Goal: Task Accomplishment & Management: Complete application form

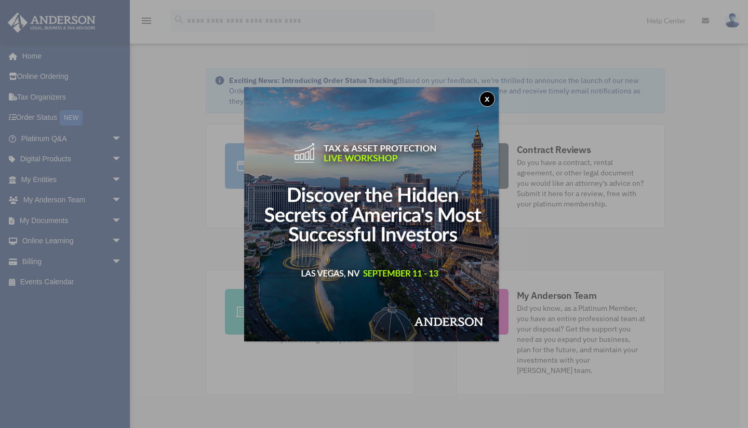
click at [489, 98] on button "x" at bounding box center [487, 99] width 16 height 16
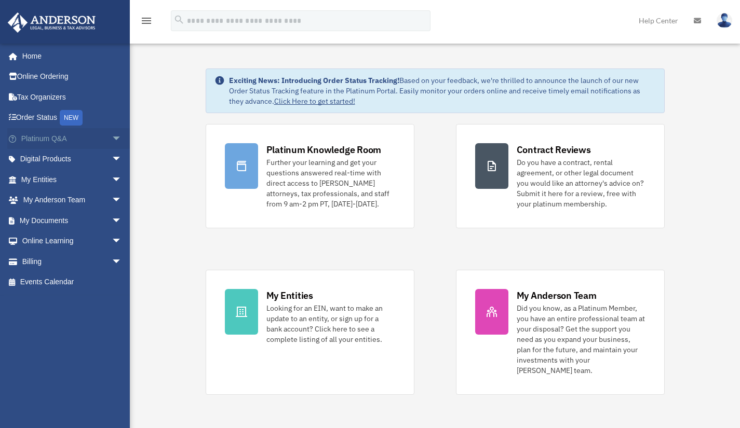
click at [65, 143] on link "Platinum Q&A arrow_drop_down" at bounding box center [72, 138] width 130 height 21
click at [50, 139] on link "Platinum Q&A arrow_drop_down" at bounding box center [72, 138] width 130 height 21
click at [61, 139] on link "Platinum Q&A arrow_drop_down" at bounding box center [72, 138] width 130 height 21
click at [44, 140] on link "Platinum Q&A arrow_drop_down" at bounding box center [72, 138] width 130 height 21
click at [112, 138] on span "arrow_drop_down" at bounding box center [122, 138] width 21 height 21
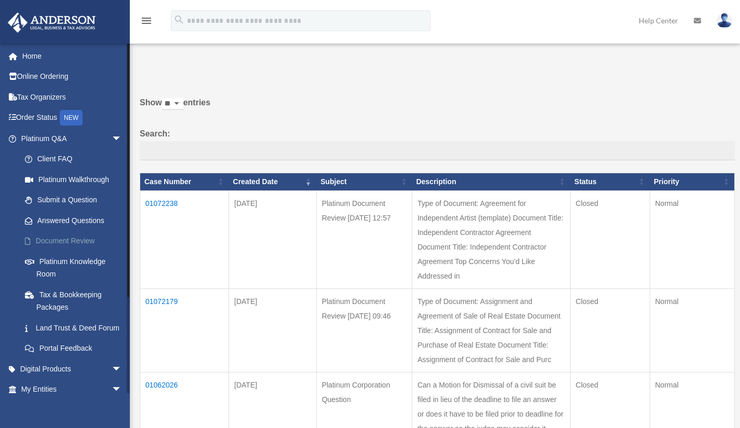
click at [80, 242] on link "Document Review" at bounding box center [76, 241] width 123 height 21
click at [168, 204] on td "01072238" at bounding box center [184, 240] width 89 height 98
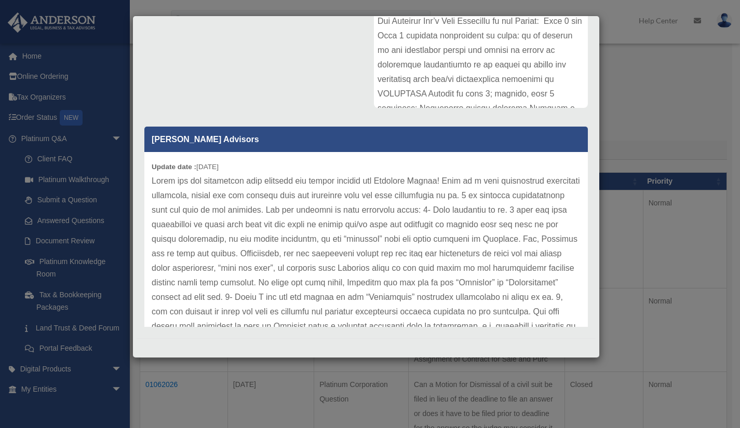
click at [620, 42] on div "Case Detail × Platinum Document Review 08/10/2025 12:57 Case Number 01072238 Cr…" at bounding box center [370, 214] width 740 height 428
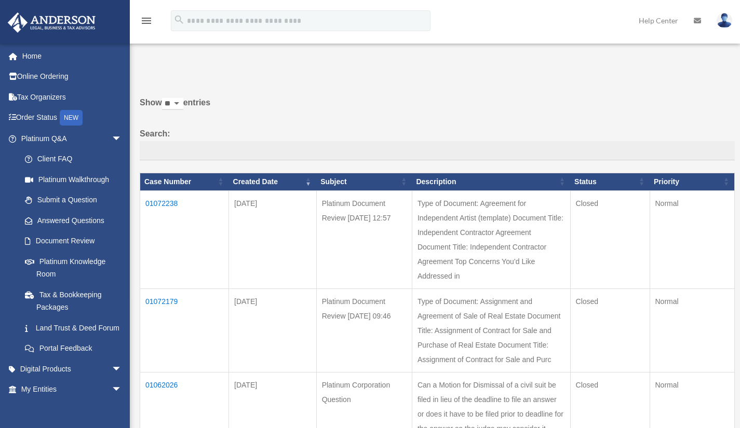
click at [168, 302] on td "01072179" at bounding box center [184, 331] width 89 height 84
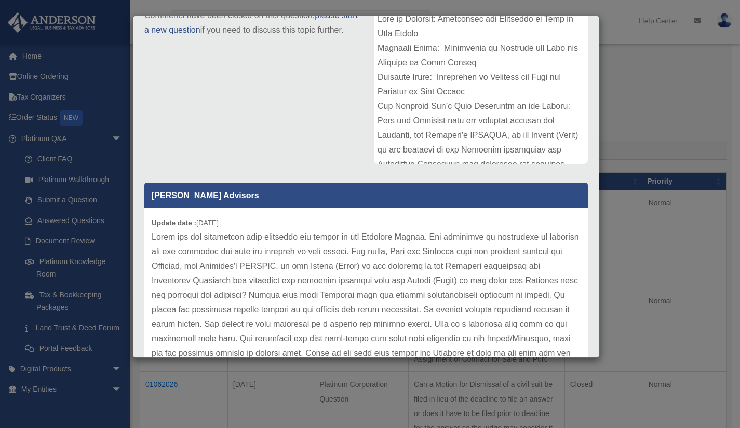
scroll to position [159, 0]
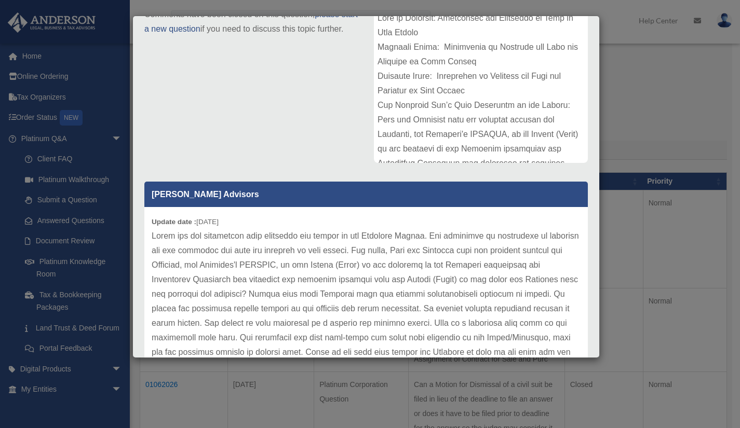
click at [601, 271] on div "Case Detail × Platinum Document Review 08/10/2025 09:46 Case Number 01072179 Cr…" at bounding box center [370, 214] width 740 height 428
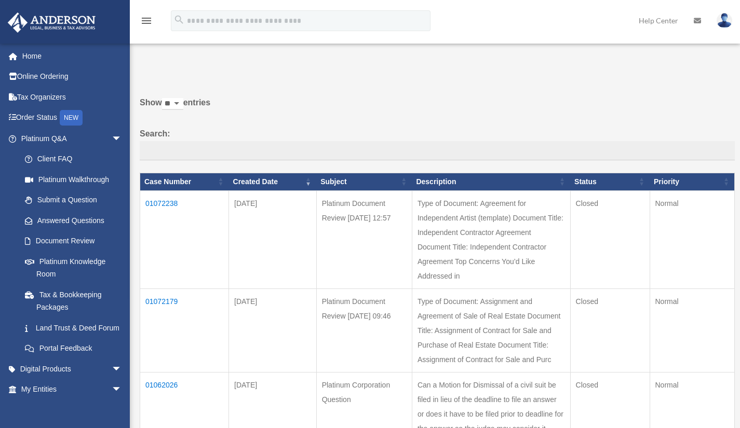
click at [164, 301] on td "01072179" at bounding box center [184, 331] width 89 height 84
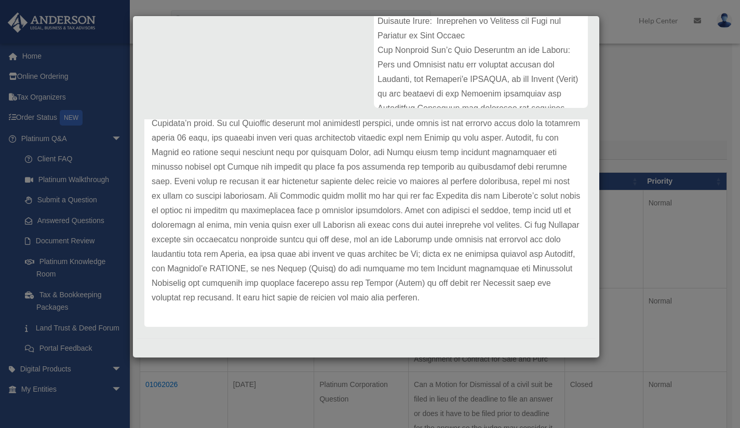
scroll to position [0, 0]
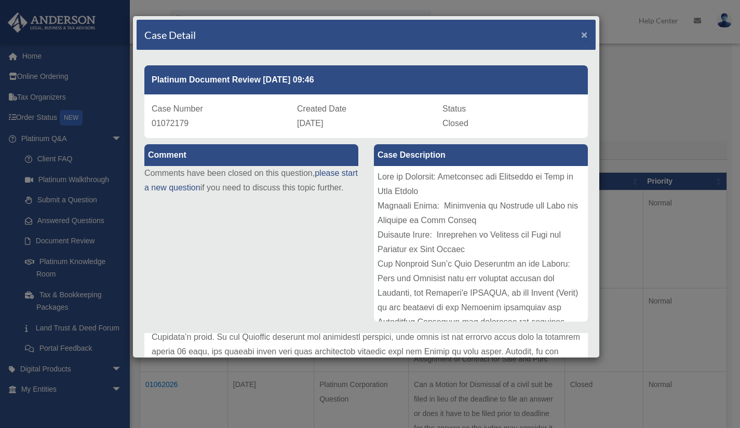
click at [581, 35] on span "×" at bounding box center [584, 35] width 7 height 12
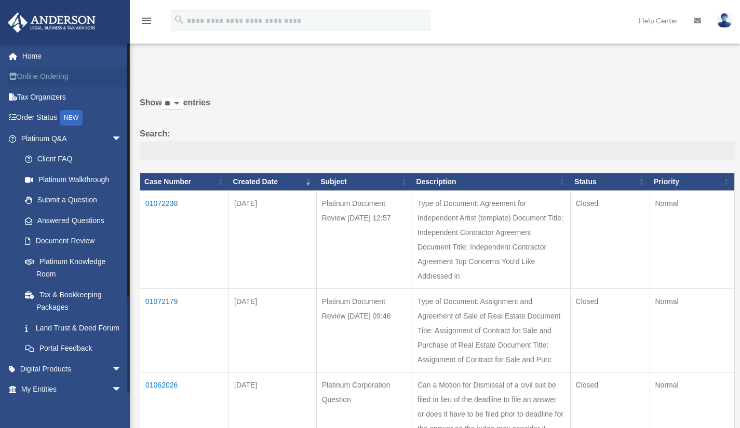
click at [24, 79] on link "Online Ordering" at bounding box center [72, 76] width 130 height 21
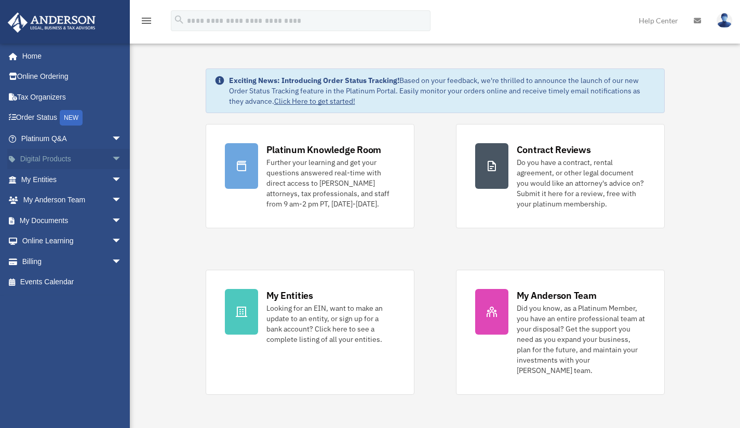
click at [112, 159] on span "arrow_drop_down" at bounding box center [122, 159] width 21 height 21
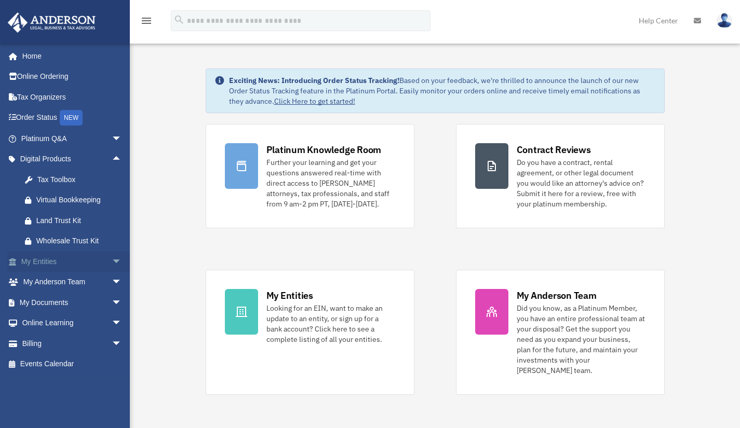
click at [36, 261] on link "My Entities arrow_drop_down" at bounding box center [72, 261] width 130 height 21
click at [112, 262] on span "arrow_drop_down" at bounding box center [122, 261] width 21 height 21
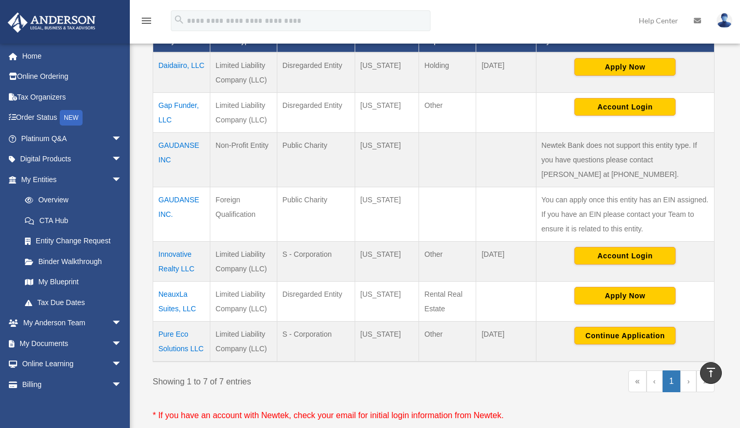
scroll to position [259, 0]
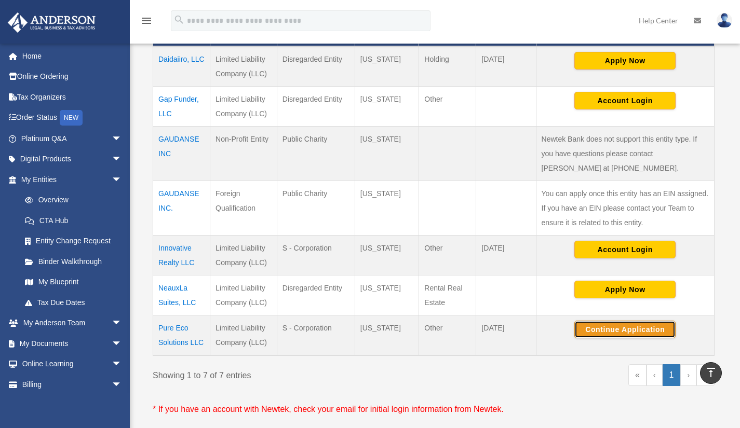
click at [613, 334] on button "Continue Application" at bounding box center [624, 330] width 101 height 18
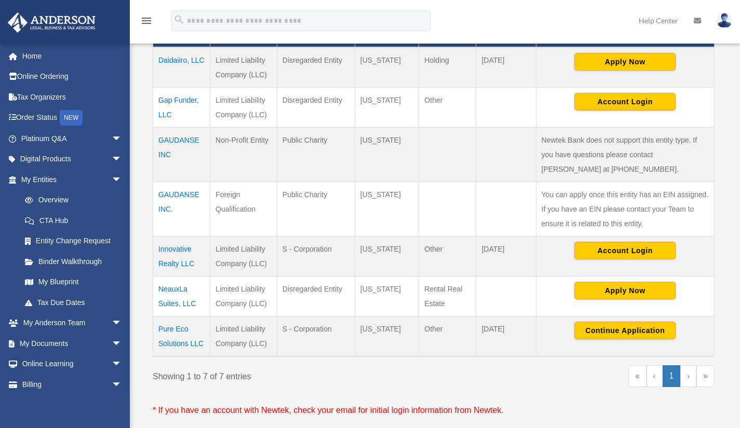
scroll to position [259, 0]
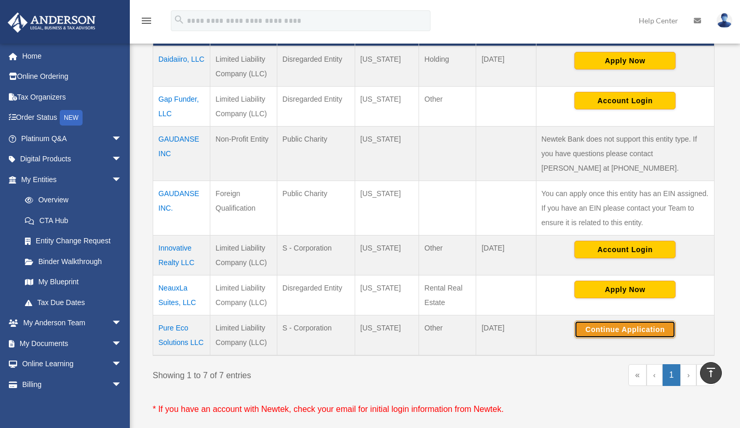
click at [636, 332] on button "Continue Application" at bounding box center [624, 330] width 101 height 18
click at [723, 22] on img at bounding box center [725, 20] width 16 height 15
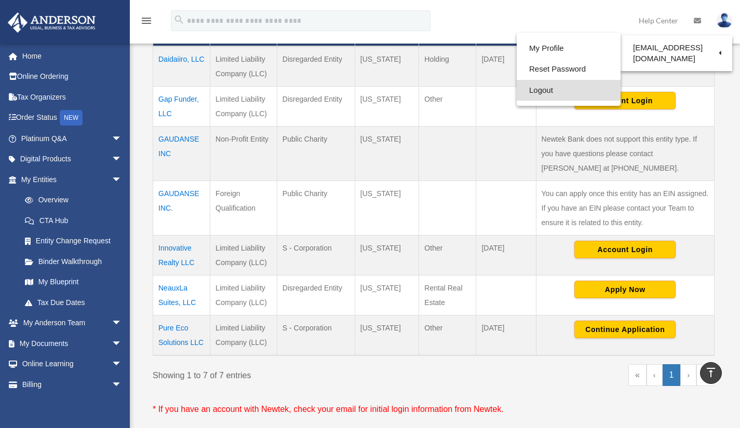
click at [525, 90] on link "Logout" at bounding box center [569, 90] width 104 height 21
